Goal: Task Accomplishment & Management: Use online tool/utility

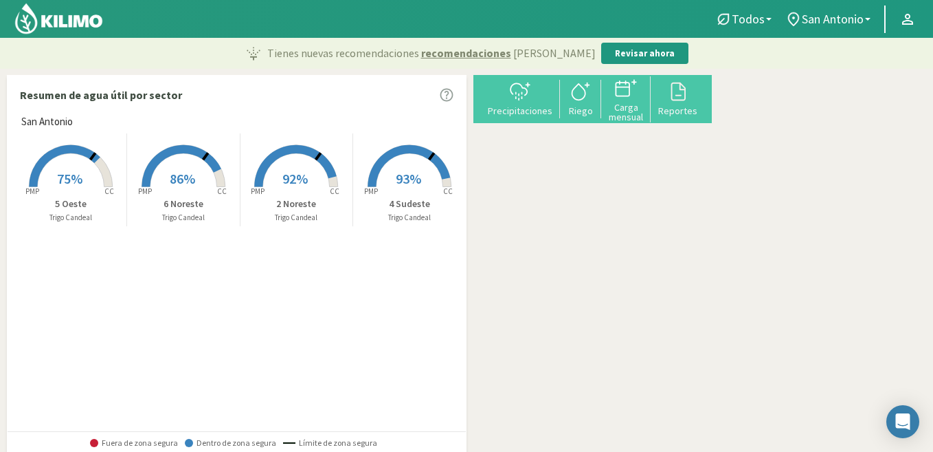
click at [71, 166] on rect at bounding box center [71, 188] width 110 height 110
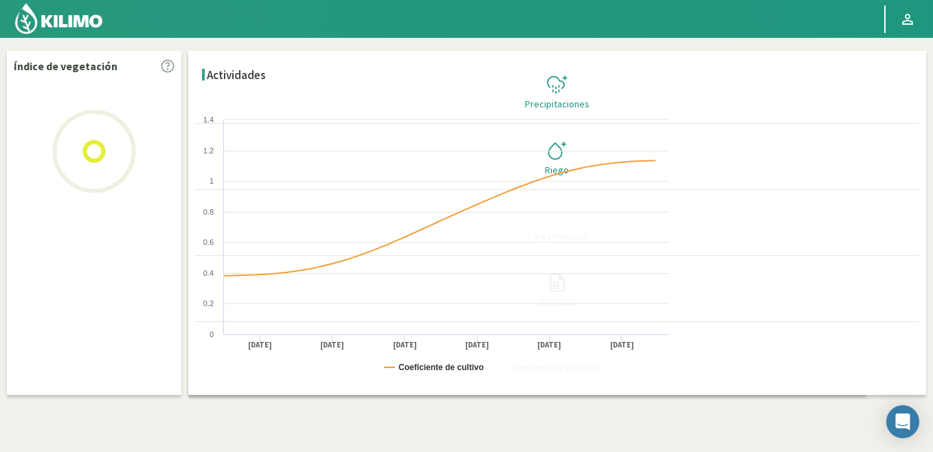
select select "2: Object"
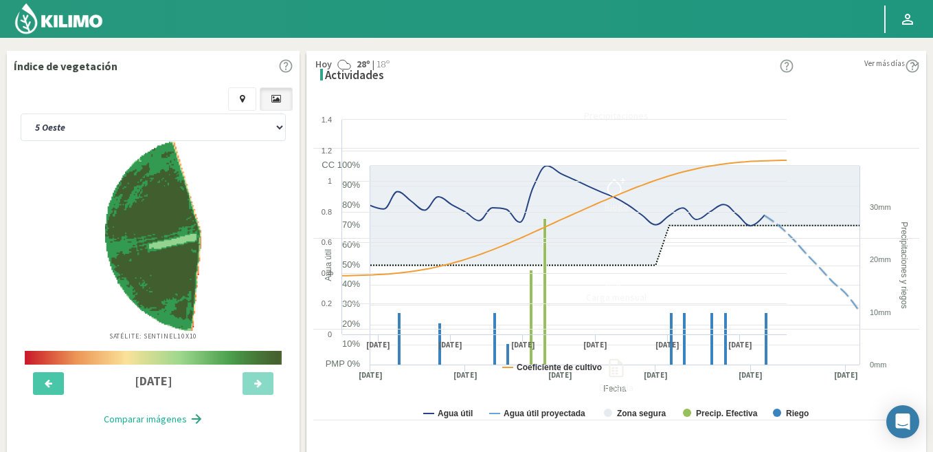
click at [628, 179] on icon at bounding box center [617, 187] width 22 height 22
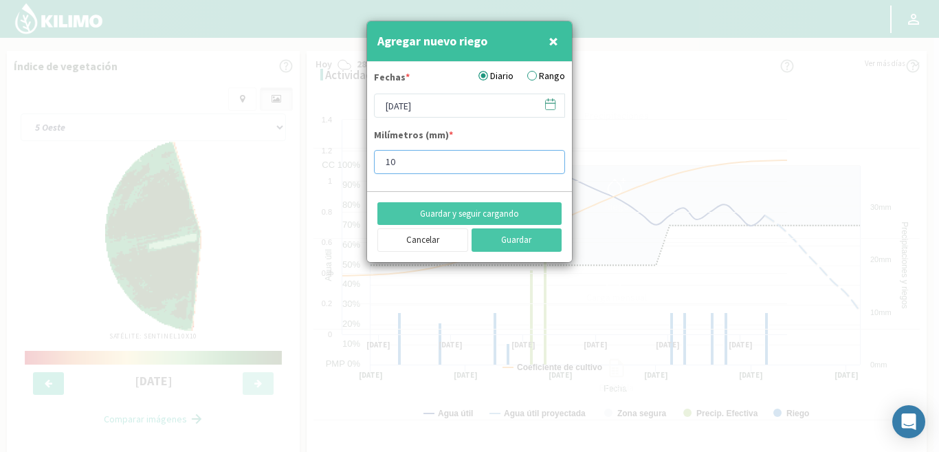
click at [415, 159] on input "10" at bounding box center [469, 162] width 191 height 24
type input "15"
click at [524, 241] on button "Guardar" at bounding box center [517, 239] width 91 height 23
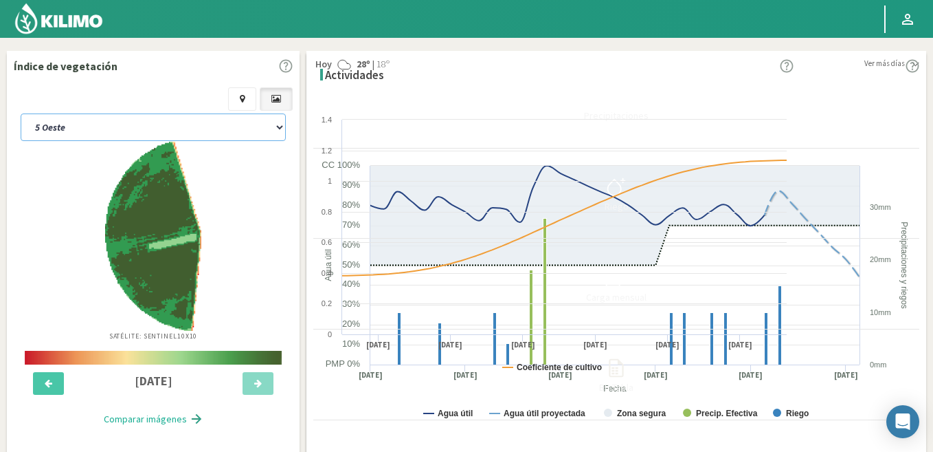
click at [155, 118] on select "2 Noreste 4 Sudeste 5 Oeste 6 Noreste" at bounding box center [153, 126] width 265 height 27
select select "3: Object"
click at [21, 113] on select "2 Noreste 4 Sudeste 5 Oeste 6 Noreste" at bounding box center [153, 126] width 265 height 27
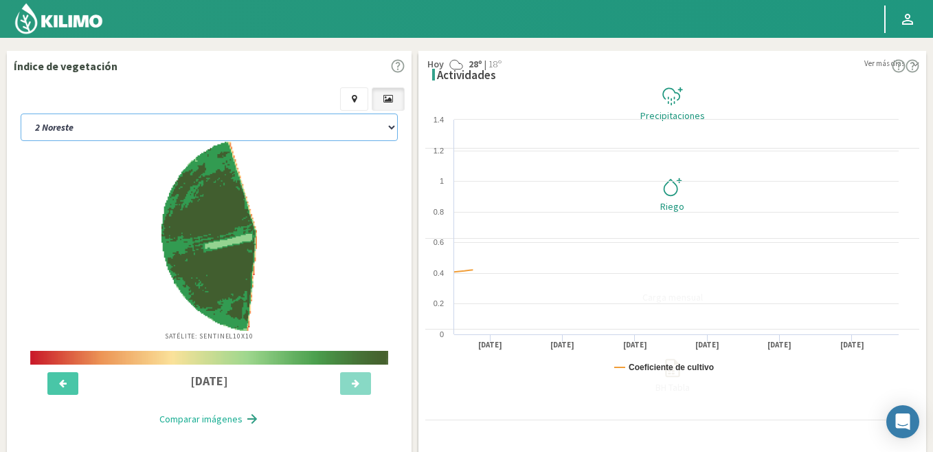
select select "2: Object"
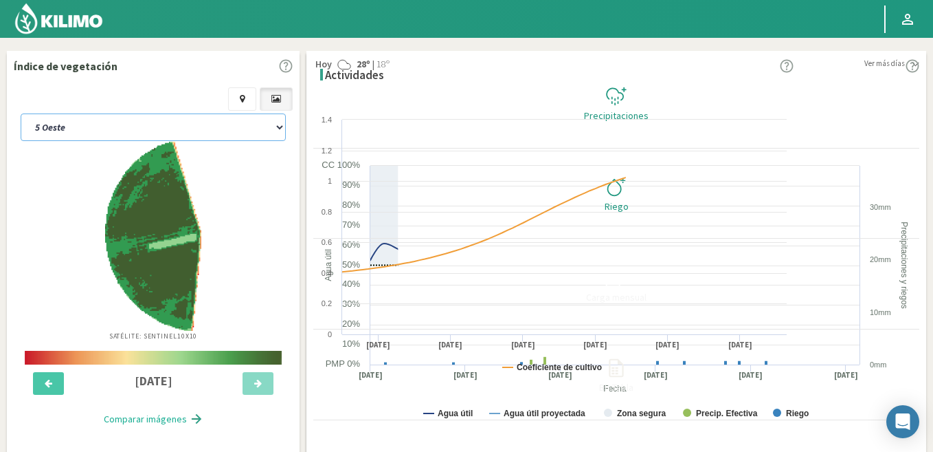
select select "7: Object"
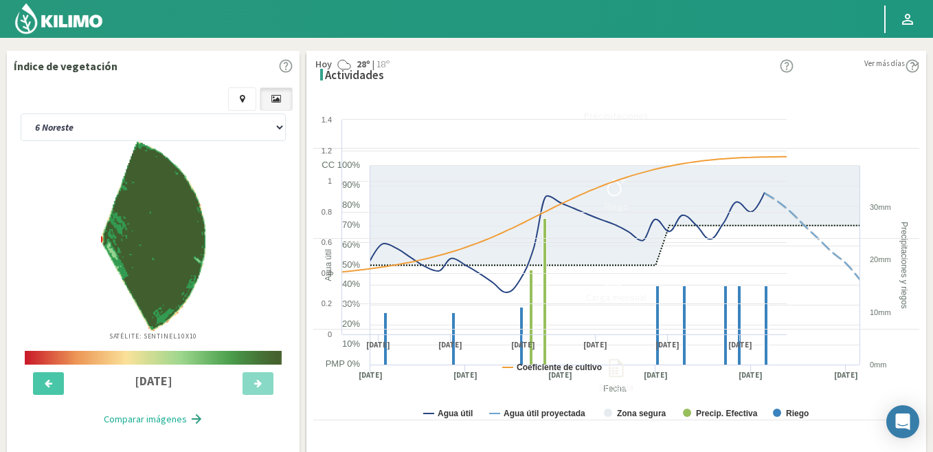
click at [70, 25] on img at bounding box center [59, 18] width 90 height 33
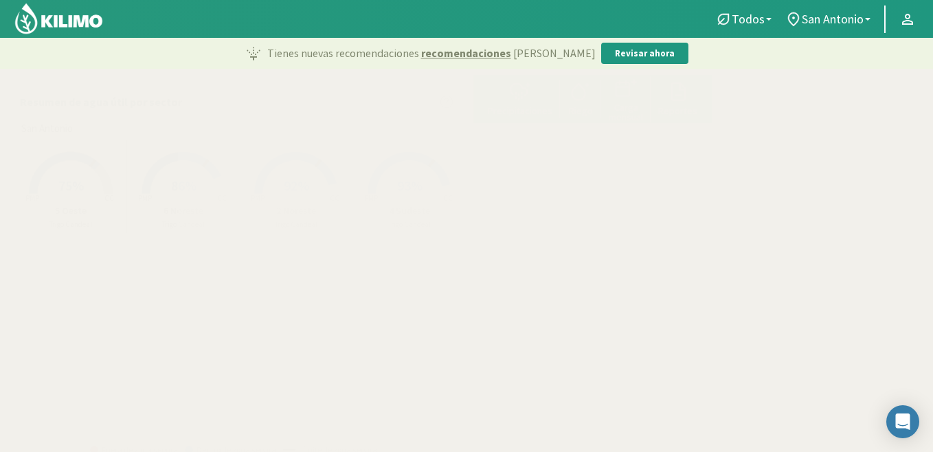
click at [405, 190] on span "93%" at bounding box center [409, 185] width 25 height 17
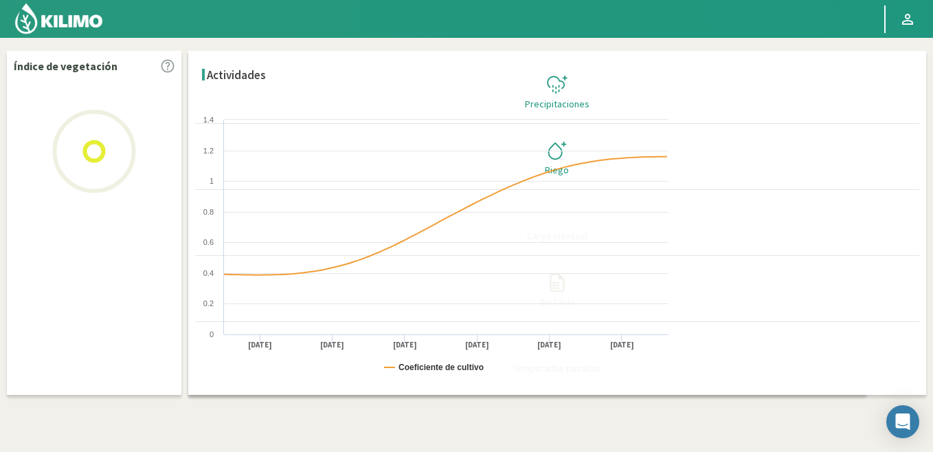
select select "1: Object"
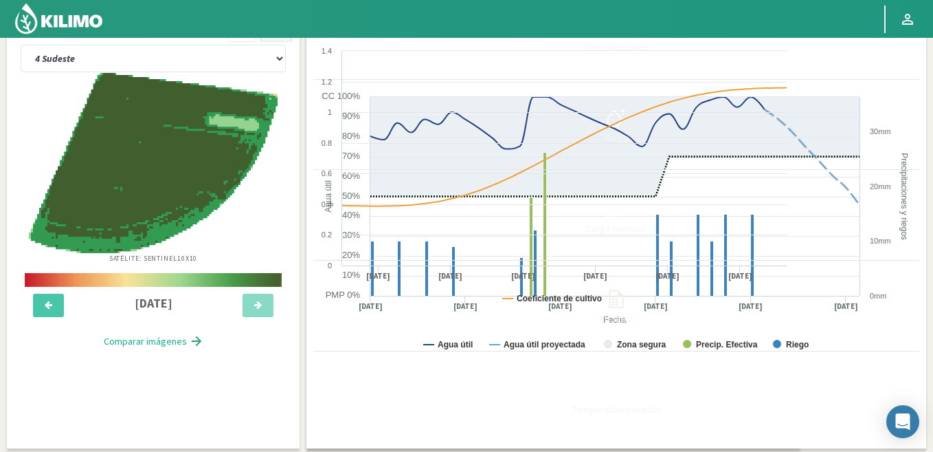
scroll to position [137, 0]
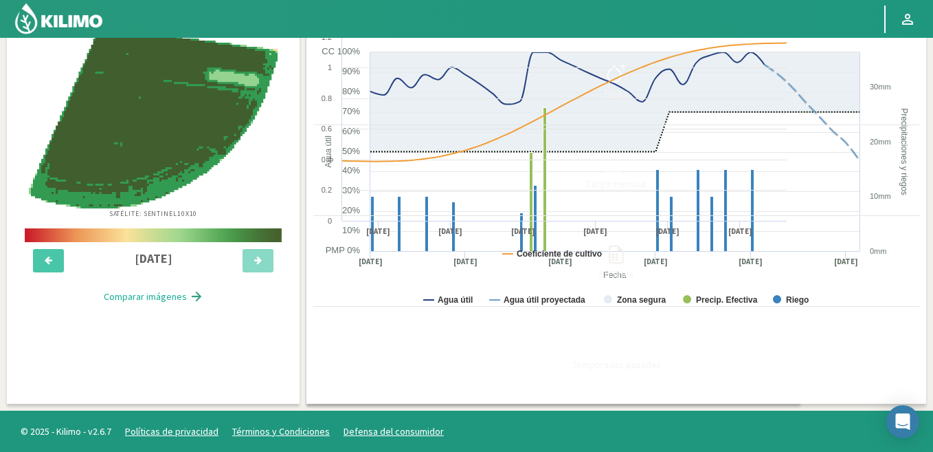
click at [628, 63] on icon at bounding box center [617, 74] width 22 height 22
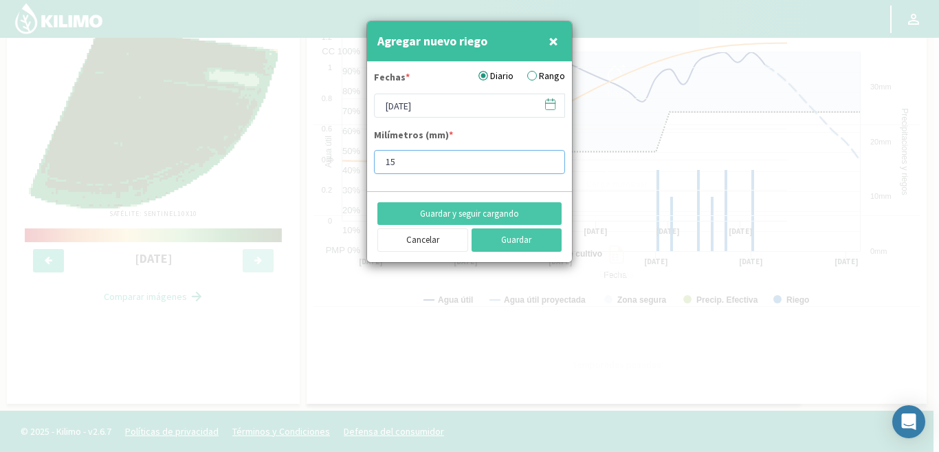
click at [431, 168] on input "15" at bounding box center [469, 162] width 191 height 24
type input "1"
type input "20"
click at [496, 247] on button "Guardar" at bounding box center [517, 239] width 91 height 23
